Goal: Find specific page/section: Find specific page/section

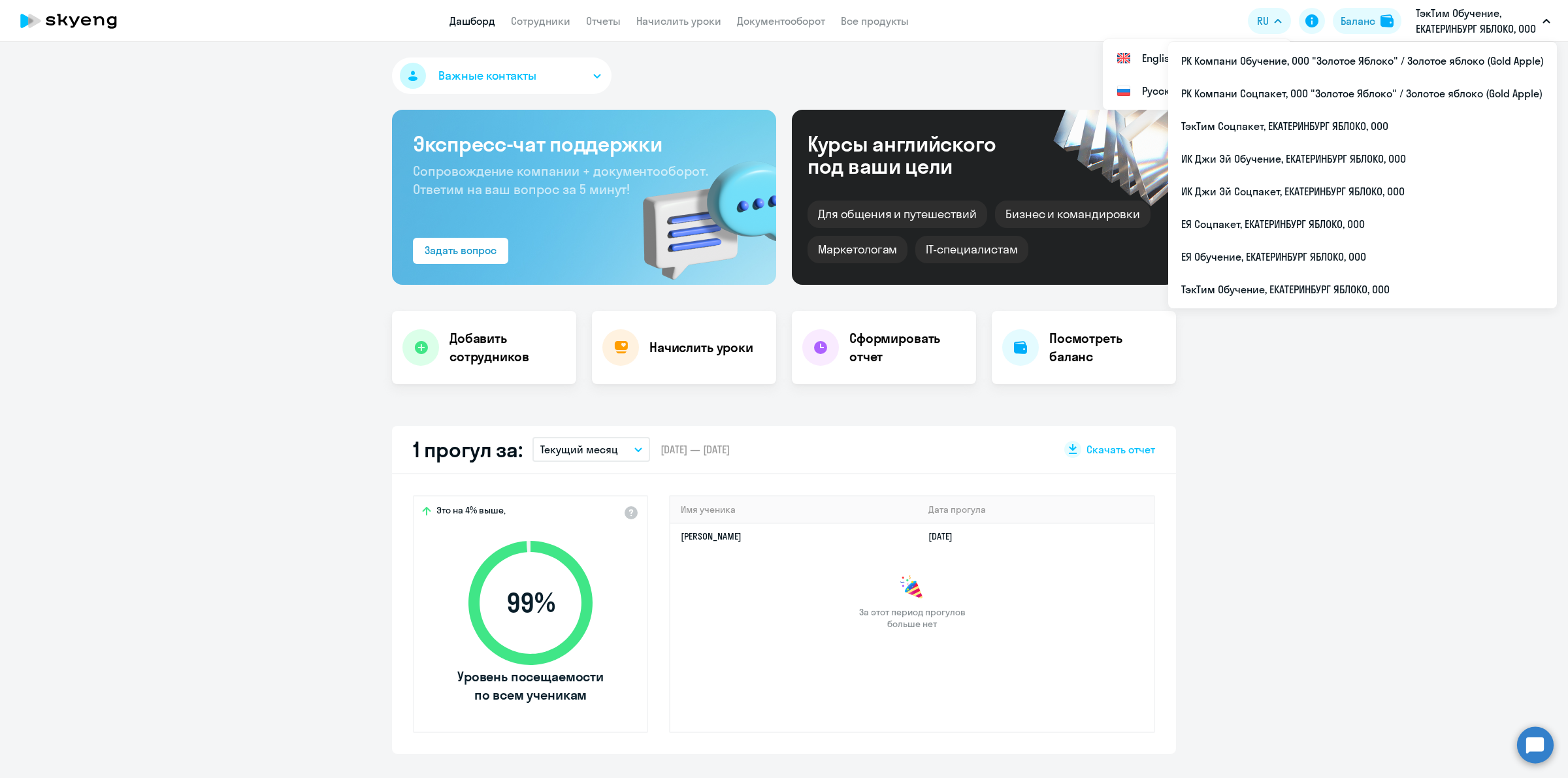
select select "30"
click at [1382, 285] on li "ТэкТим Обучение, ЕКАТЕРИНБУРГ ЯБЛОКО, ООО" at bounding box center [1363, 290] width 389 height 33
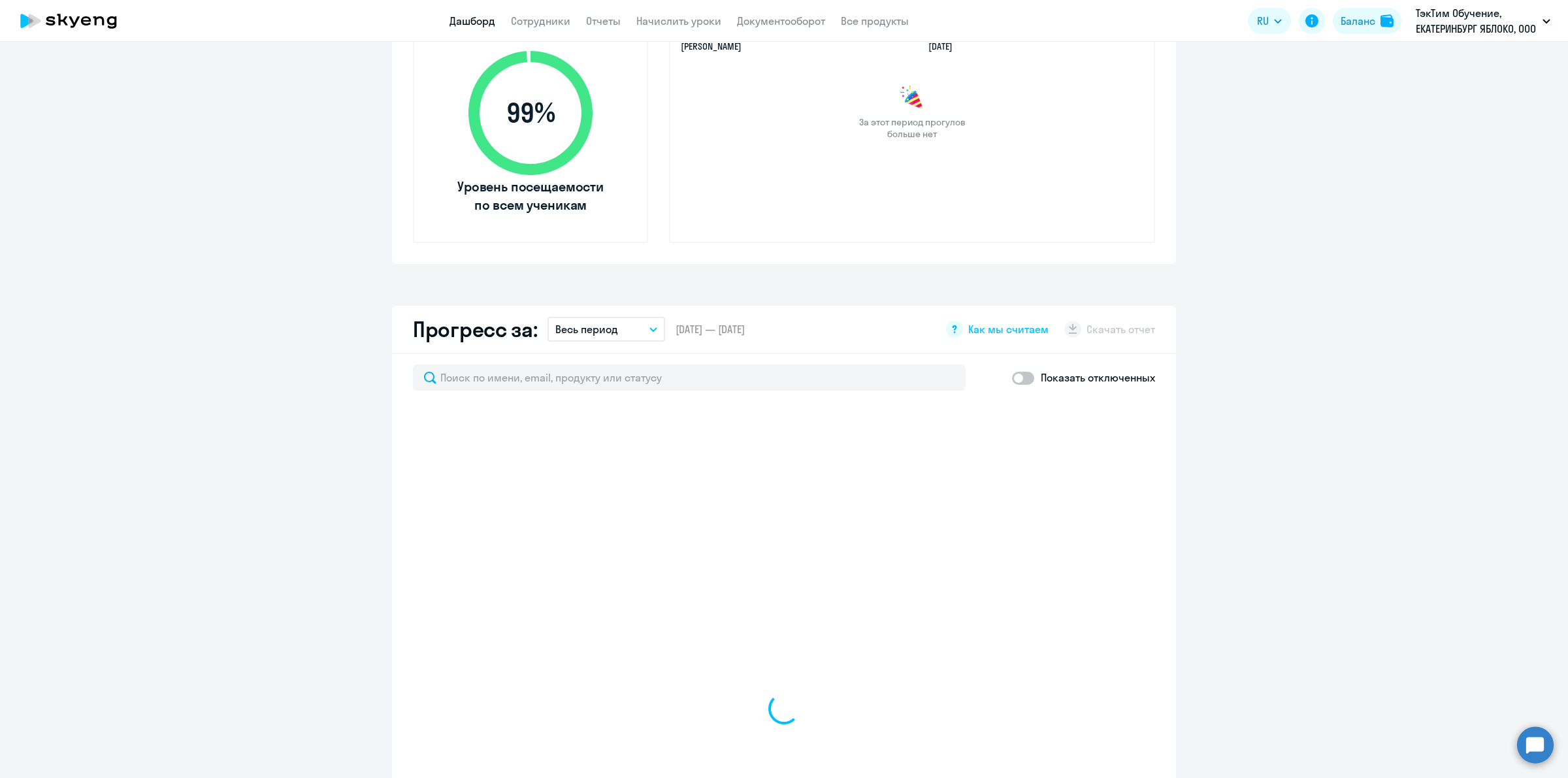
scroll to position [82, 0]
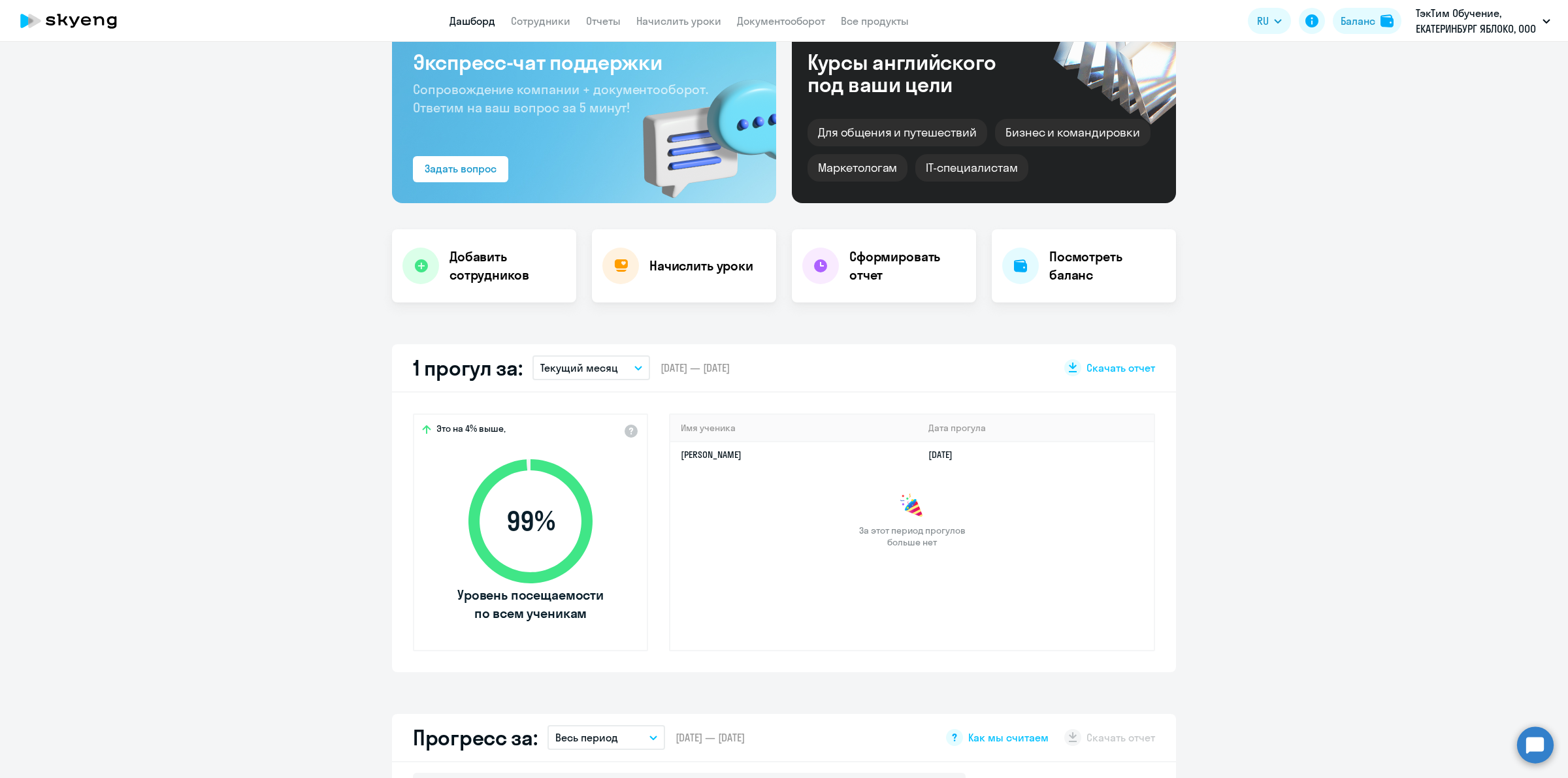
select select "30"
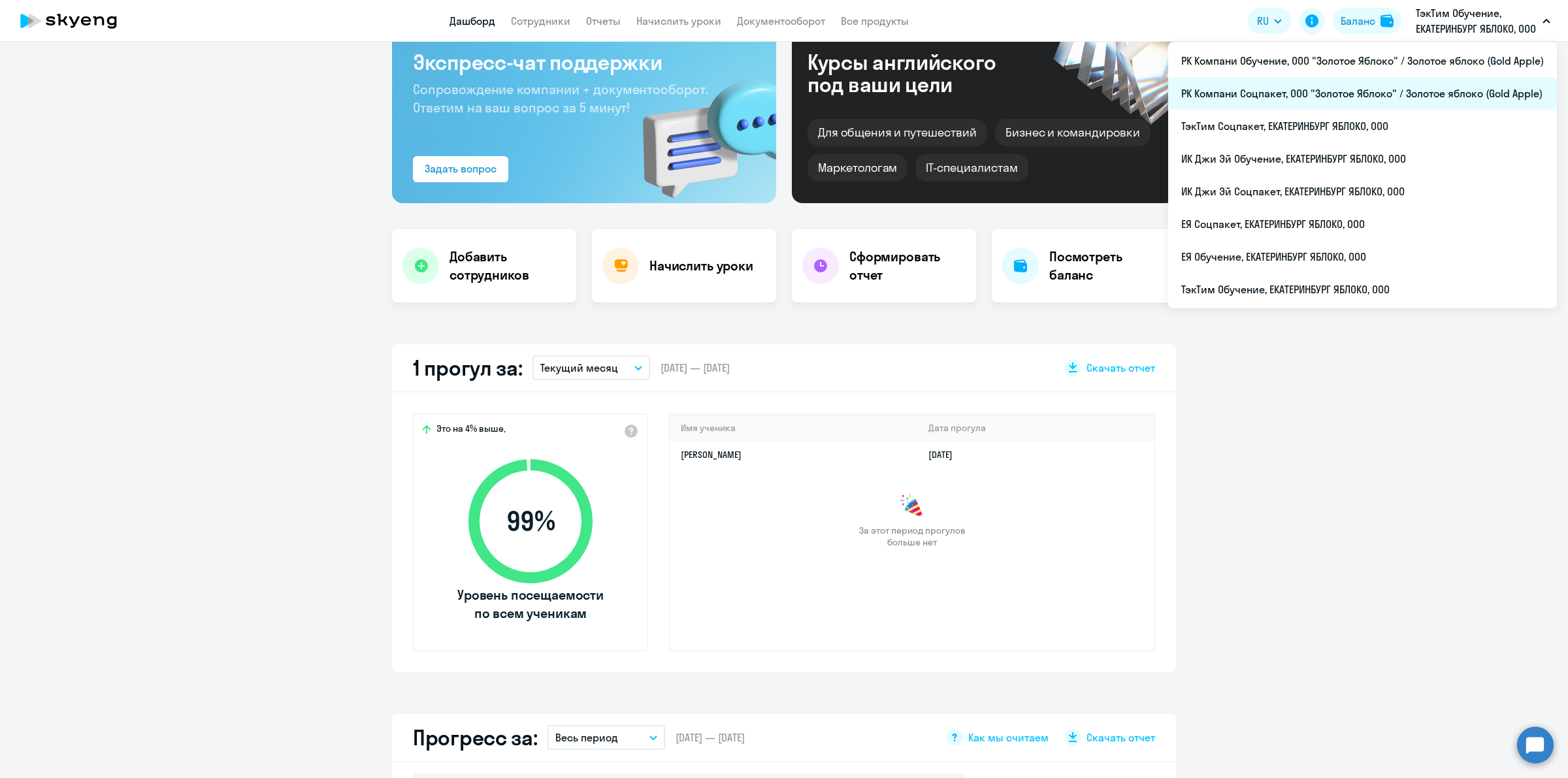
click at [1398, 93] on li "РК Компани Соцпакет, ООО "Золотое Яблоко" / Золотое яблоко (Gold Apple)" at bounding box center [1363, 94] width 389 height 33
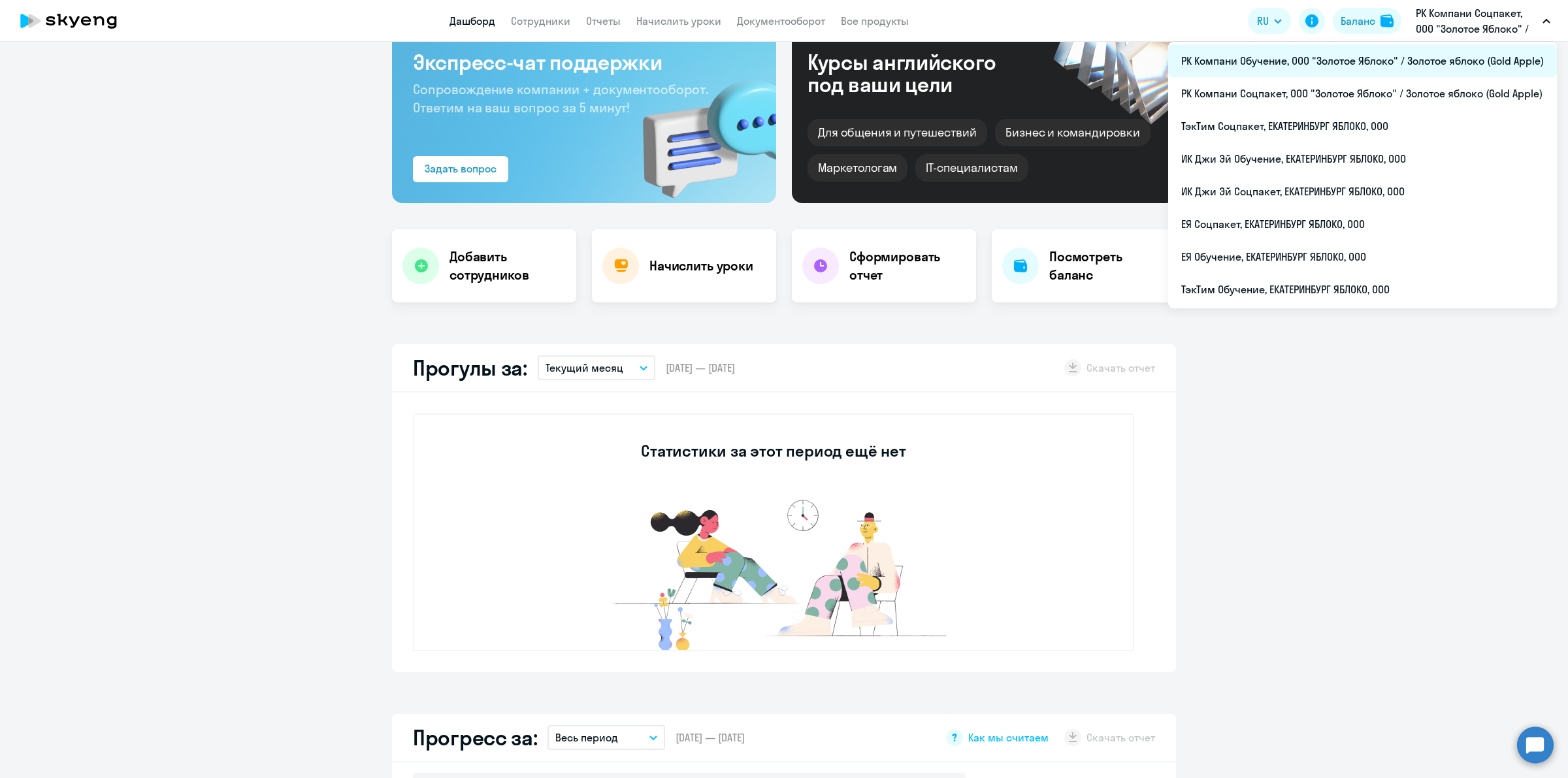
click at [1422, 59] on li "РК Компани Обучение, ООО "Золотое Яблоко" / Золотое яблоко (Gold Apple)" at bounding box center [1363, 61] width 389 height 33
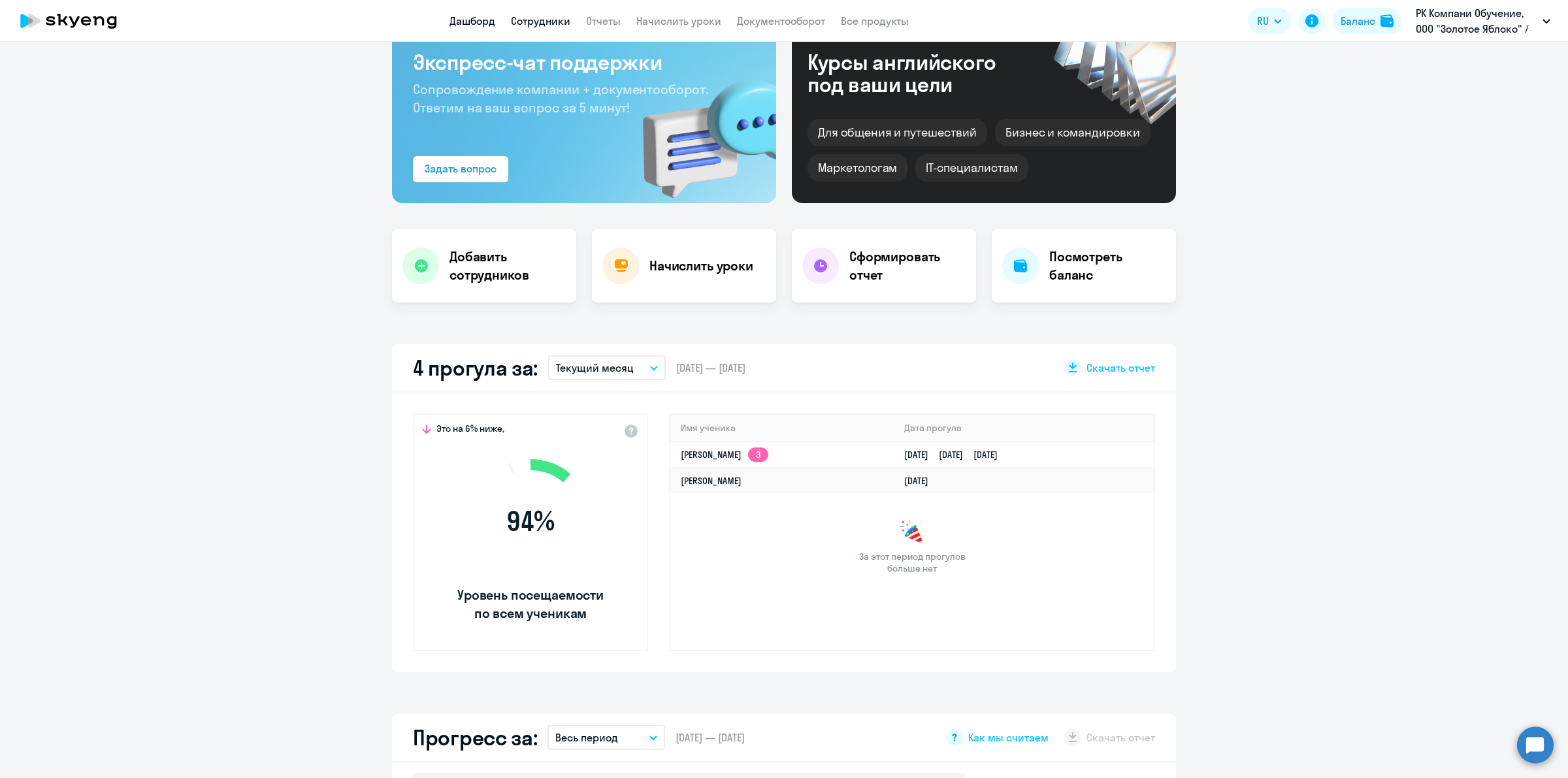
click at [523, 21] on link "Сотрудники" at bounding box center [540, 20] width 59 height 13
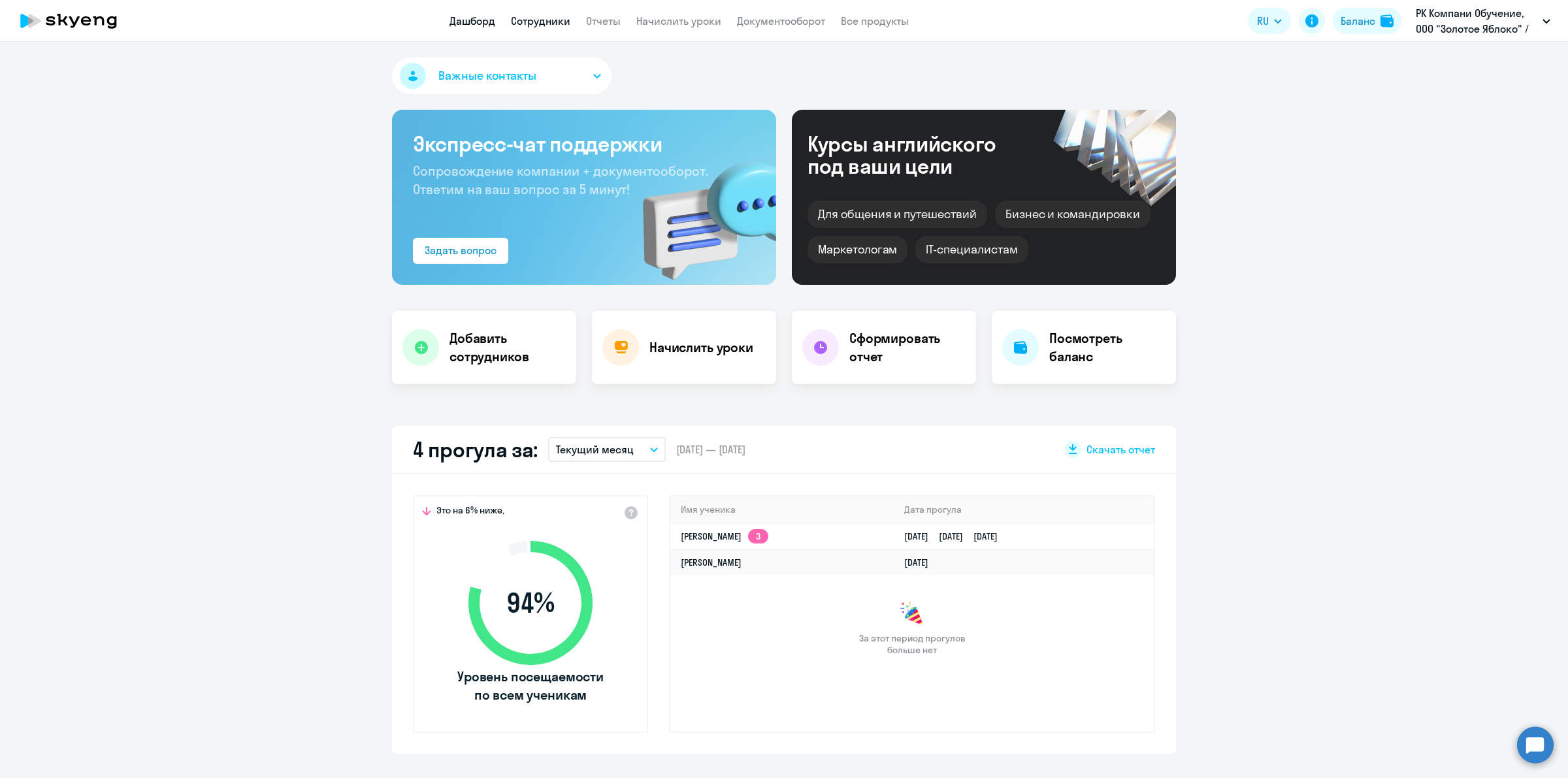
select select "30"
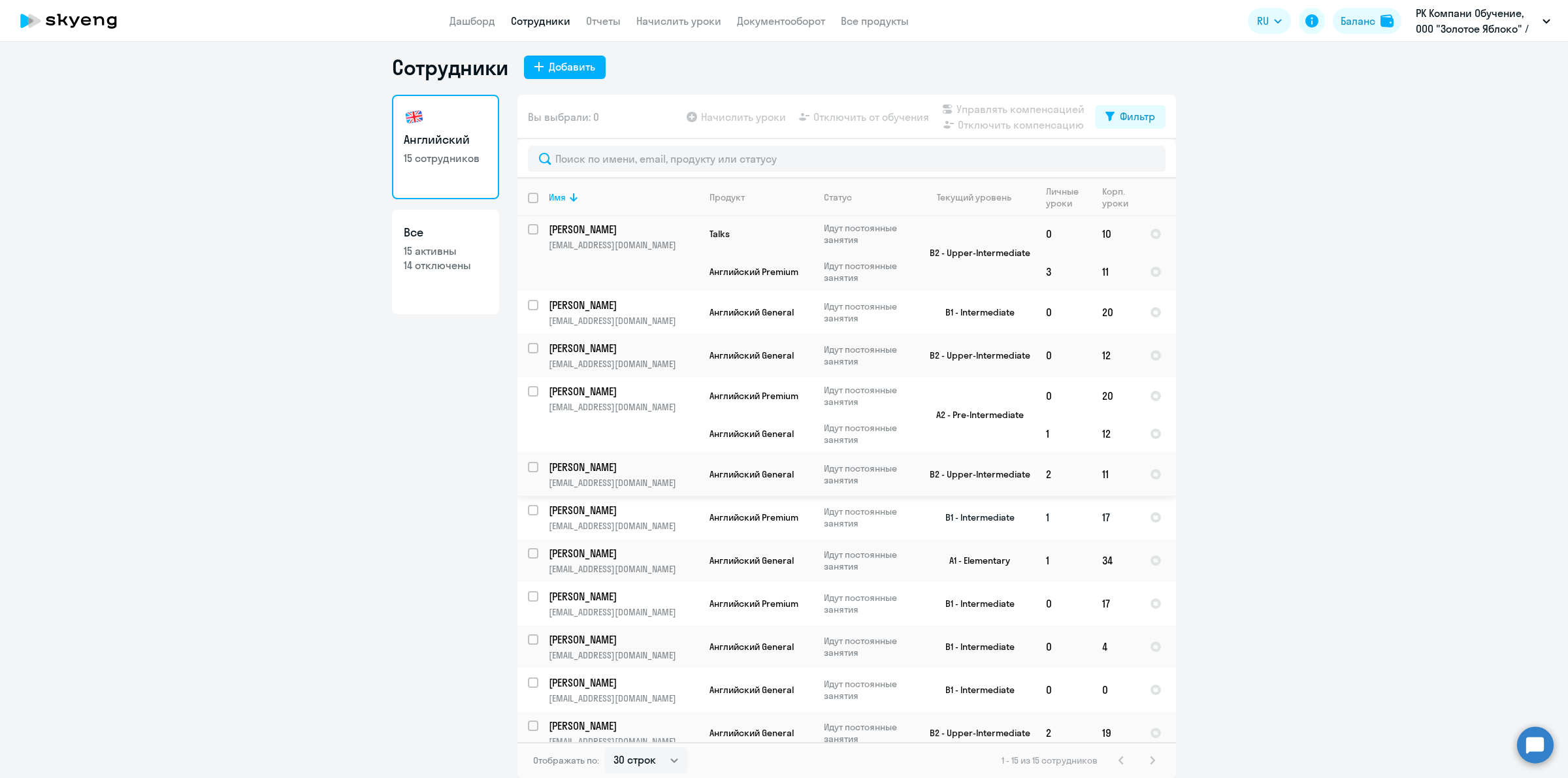
scroll to position [210, 0]
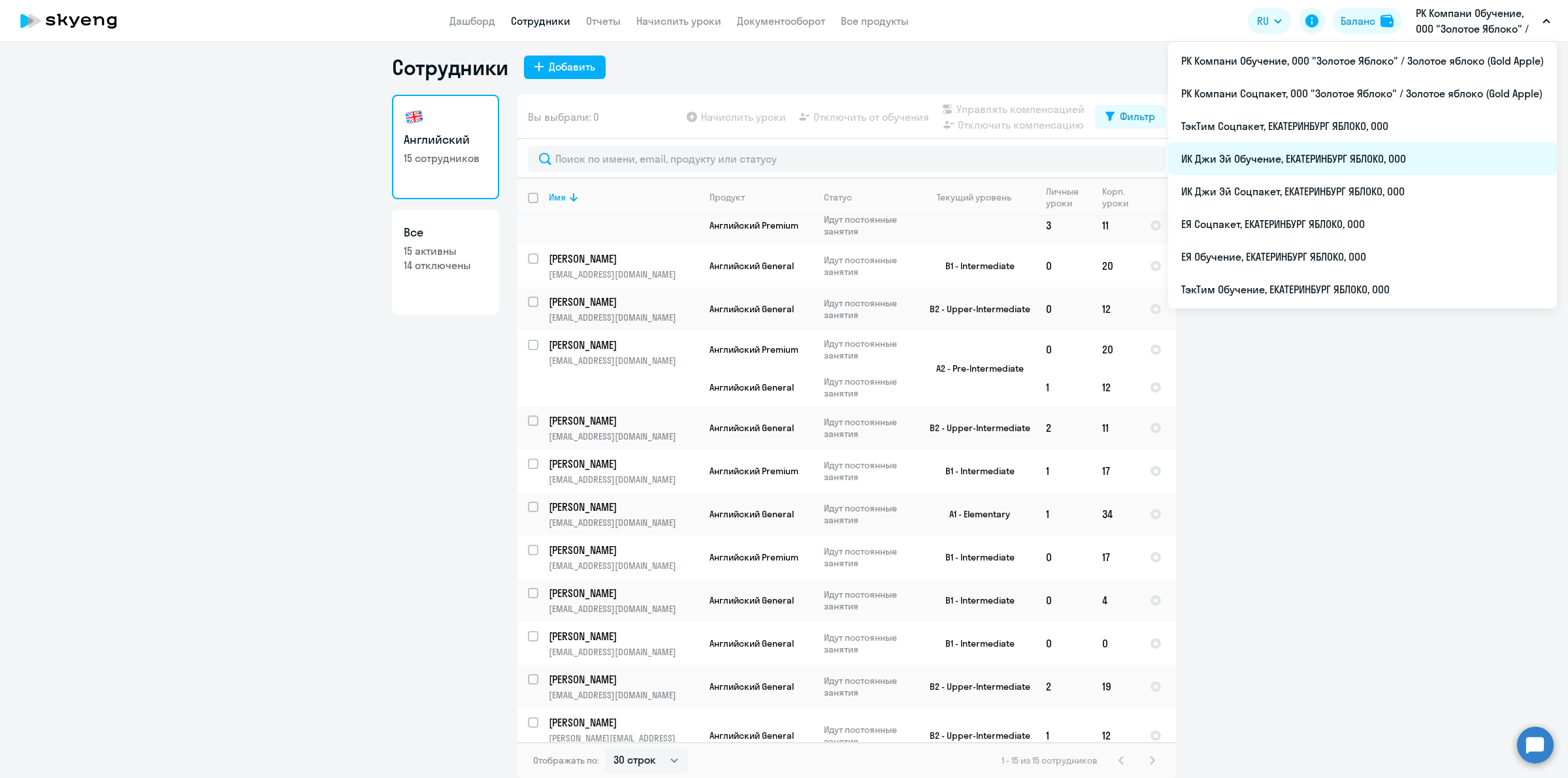
click at [1343, 158] on li "ИК Джи Эй Обучение, ЕКАТЕРИНБУРГ ЯБЛОКО, ООО" at bounding box center [1363, 159] width 389 height 33
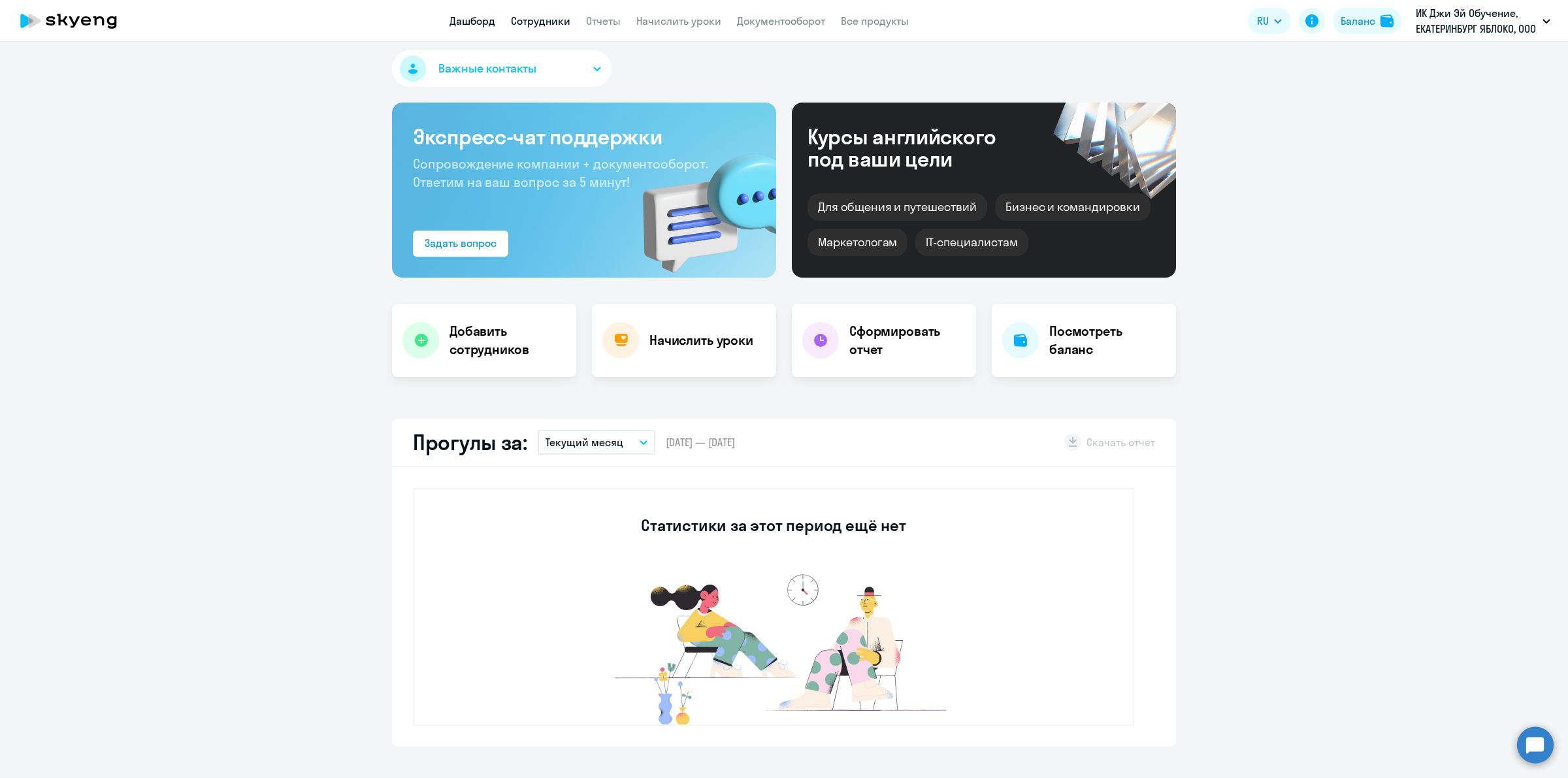
click at [524, 20] on link "Сотрудники" at bounding box center [540, 20] width 59 height 13
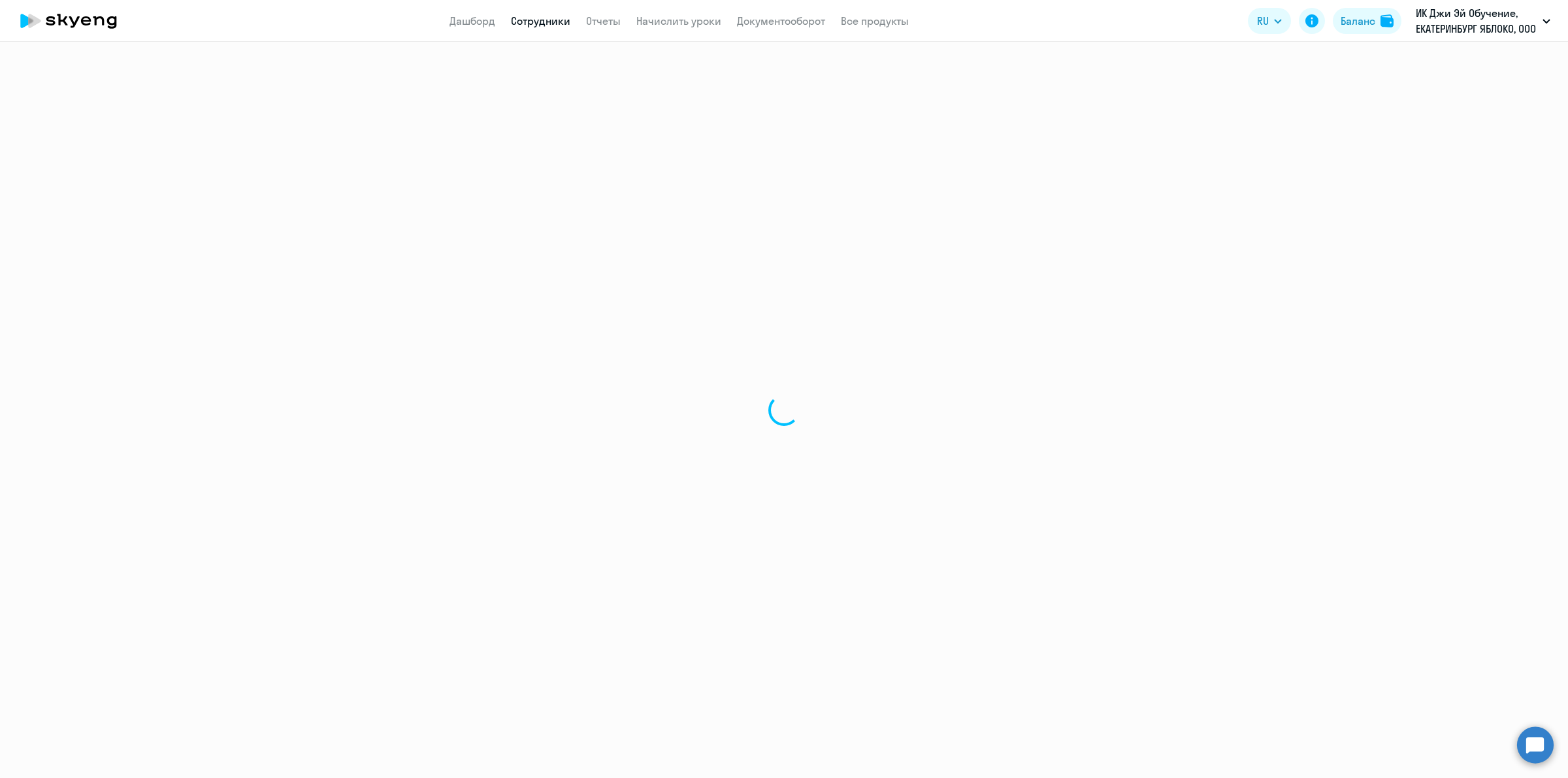
select select "30"
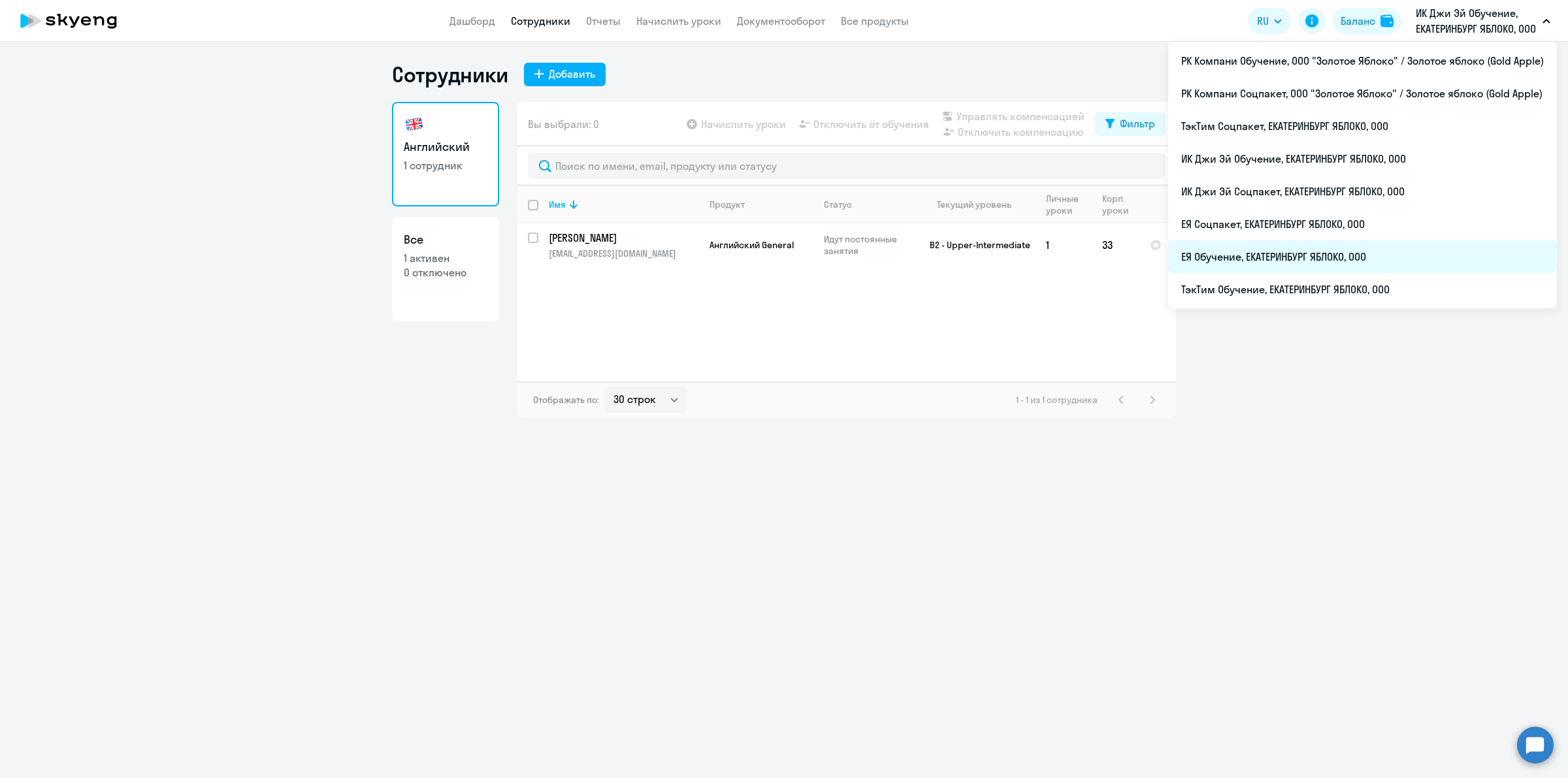
click at [1398, 253] on li "ЕЯ Обучение, ЕКАТЕРИНБУРГ ЯБЛОКО, ООО" at bounding box center [1363, 257] width 389 height 33
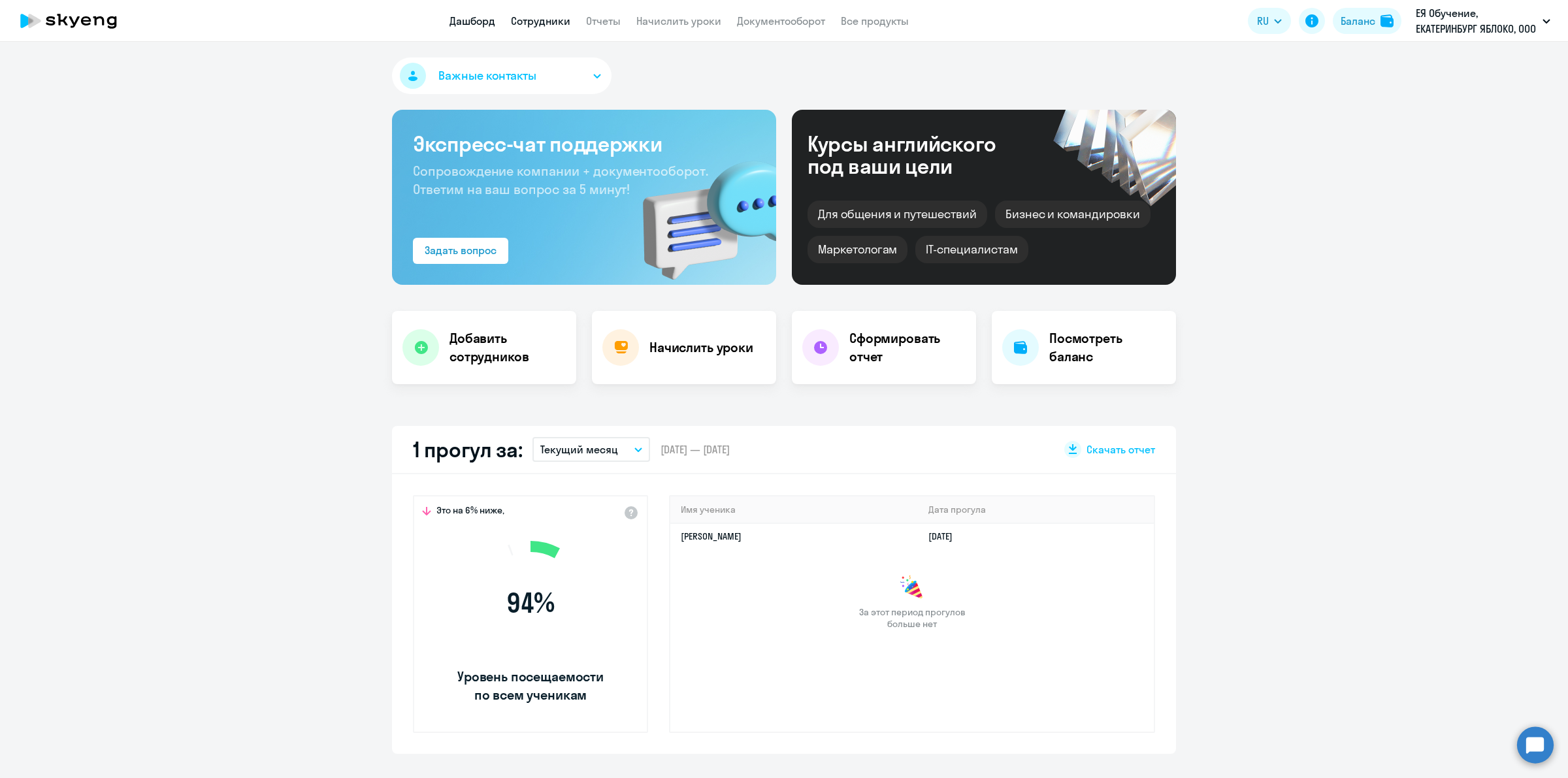
click at [556, 23] on link "Сотрудники" at bounding box center [540, 20] width 59 height 13
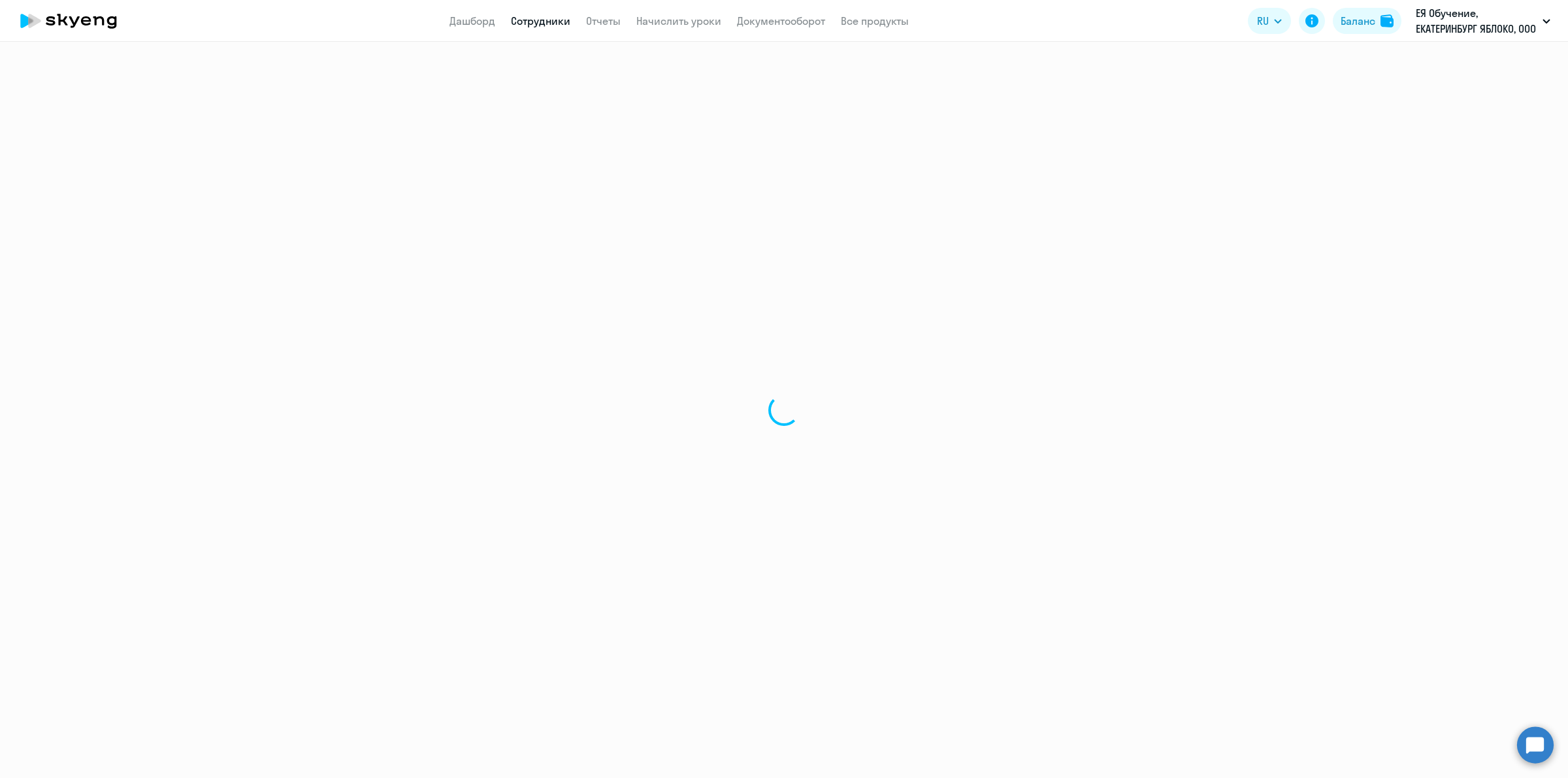
select select "30"
